Goal: Task Accomplishment & Management: Complete application form

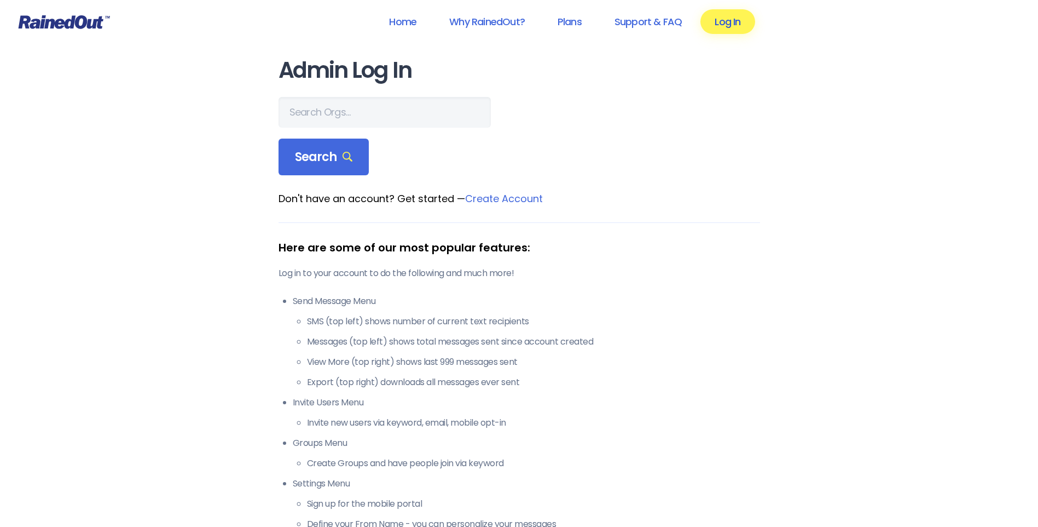
click at [736, 21] on link "Log In" at bounding box center [728, 21] width 54 height 25
click at [729, 24] on link "Log In" at bounding box center [728, 21] width 54 height 25
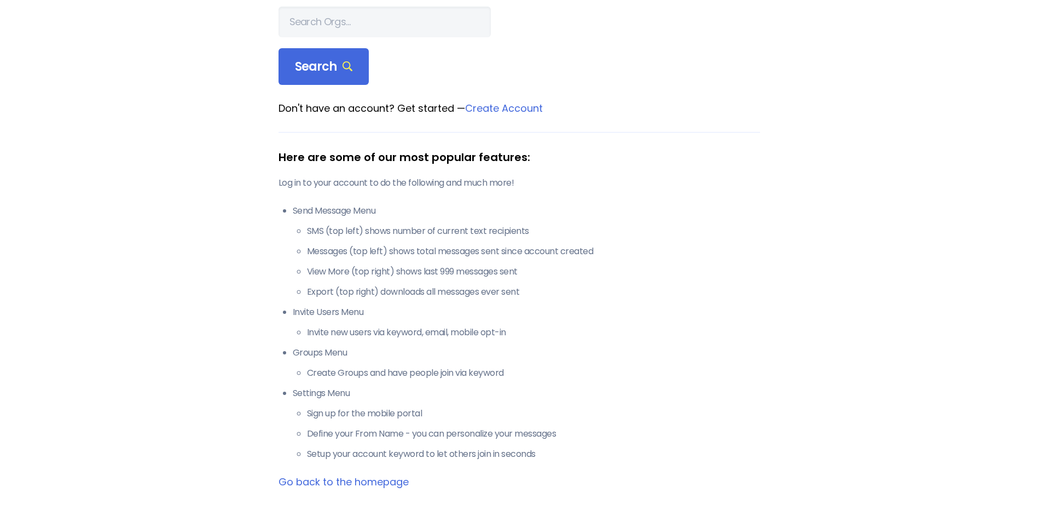
scroll to position [109, 0]
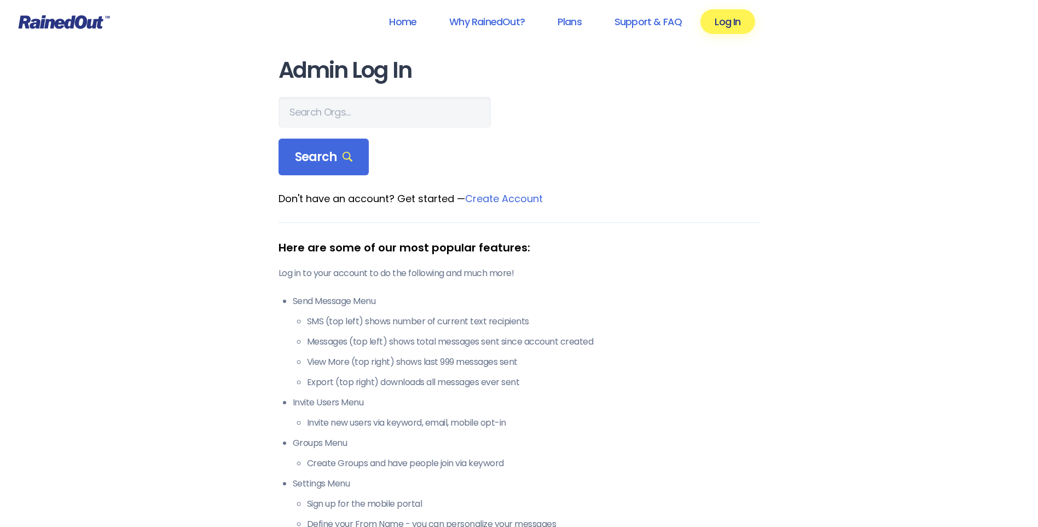
drag, startPoint x: 152, startPoint y: 31, endPoint x: 44, endPoint y: 15, distance: 108.9
click at [44, 15] on header "Home Why RainedOut? Plans Support & FAQ Log In" at bounding box center [519, 22] width 1038 height 44
click at [723, 26] on link "Log In" at bounding box center [728, 21] width 54 height 25
click at [726, 25] on link "Log In" at bounding box center [728, 21] width 54 height 25
click at [343, 120] on input "text" at bounding box center [385, 112] width 212 height 31
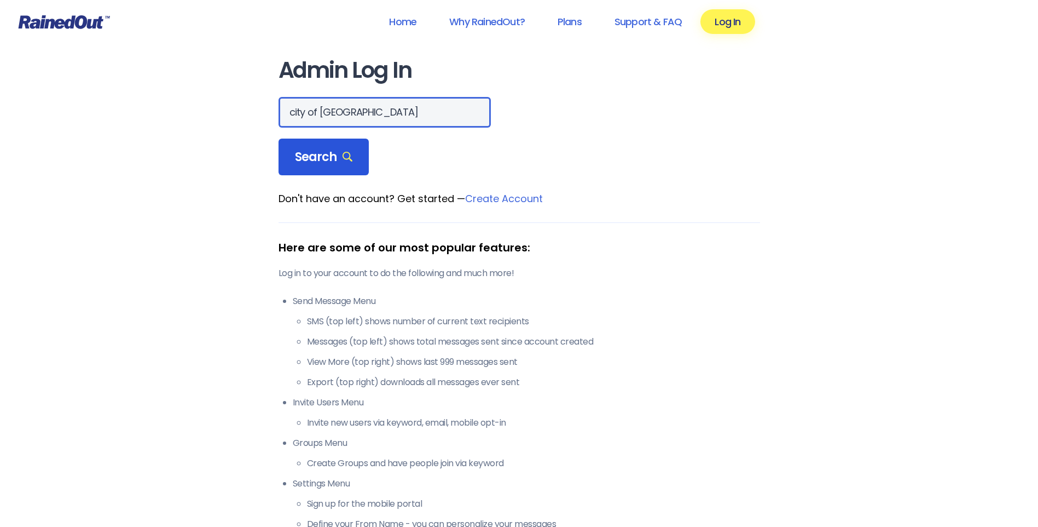
type input "city of [GEOGRAPHIC_DATA]"
drag, startPoint x: 331, startPoint y: 163, endPoint x: 671, endPoint y: 318, distance: 374.3
click at [331, 163] on span "Search" at bounding box center [324, 156] width 58 height 15
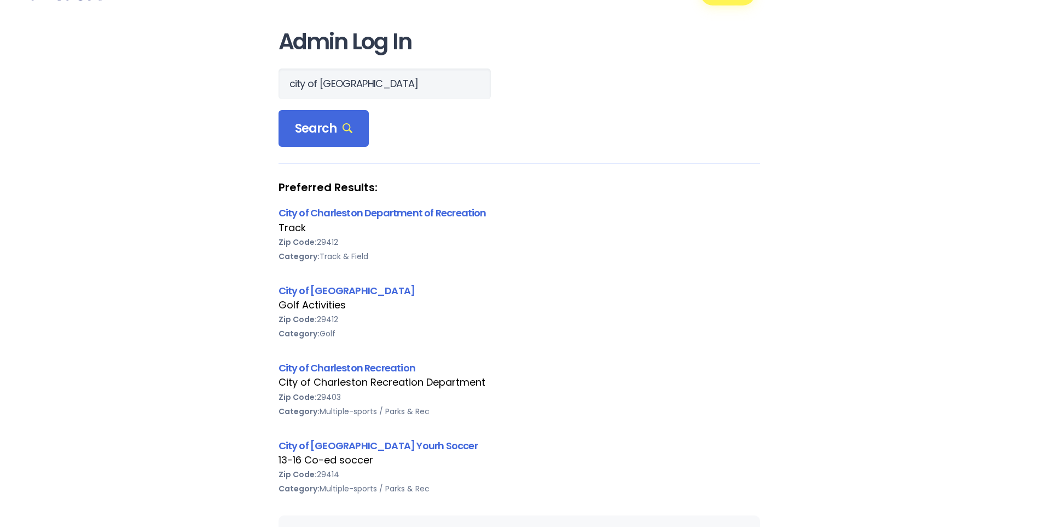
scroll to position [55, 0]
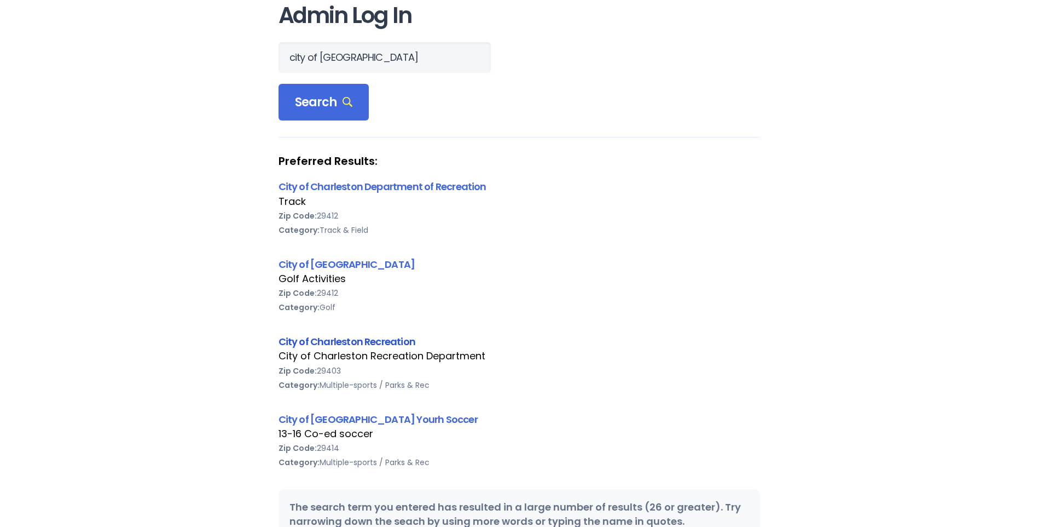
click at [399, 340] on link "City of Charleston Recreation" at bounding box center [347, 341] width 137 height 14
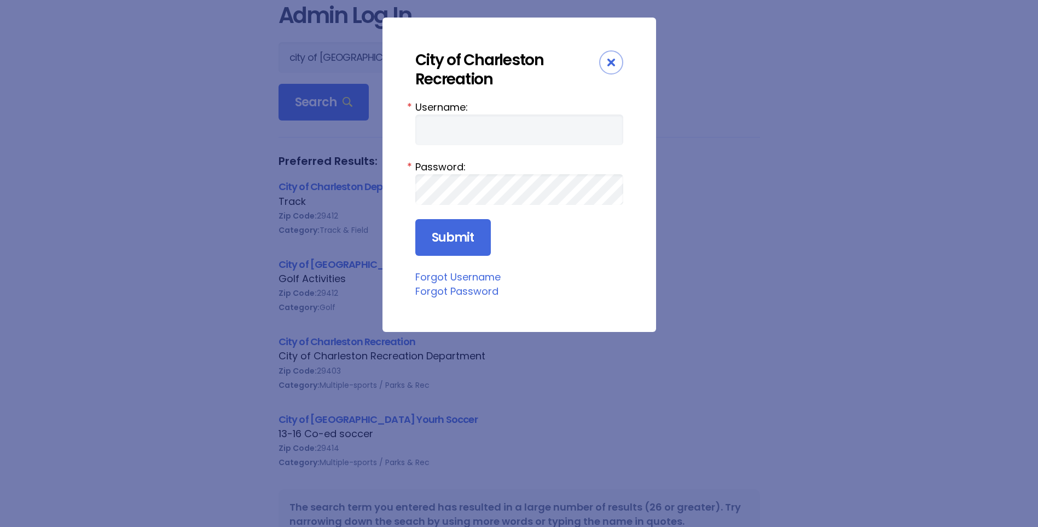
click at [494, 146] on form "Username: * Password: * Submit" at bounding box center [519, 178] width 208 height 157
drag, startPoint x: 492, startPoint y: 128, endPoint x: 723, endPoint y: 127, distance: 231.0
click at [492, 128] on input "Username:" at bounding box center [519, 129] width 208 height 31
